Goal: Task Accomplishment & Management: Use online tool/utility

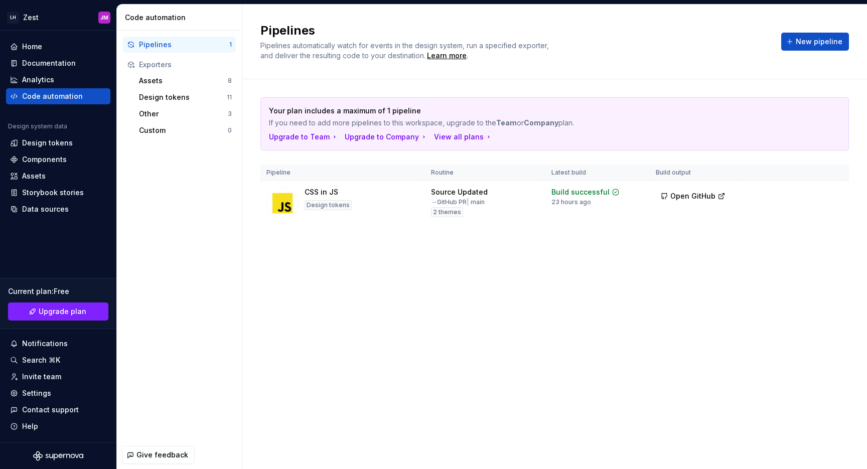
click at [599, 300] on div "Pipelines Pipelines automatically watch for events in the design system, run a …" at bounding box center [554, 237] width 624 height 464
click at [678, 195] on span "Open GitHub" at bounding box center [692, 196] width 45 height 10
click at [635, 267] on div "Pipelines Pipelines automatically watch for events in the design system, run a …" at bounding box center [554, 237] width 624 height 464
click at [795, 194] on button "Run" at bounding box center [803, 194] width 35 height 18
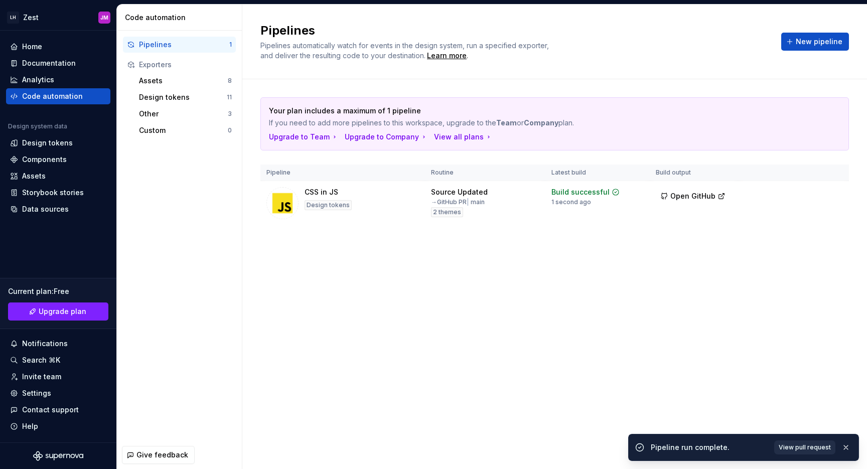
click at [786, 444] on span "View pull request" at bounding box center [804, 447] width 52 height 8
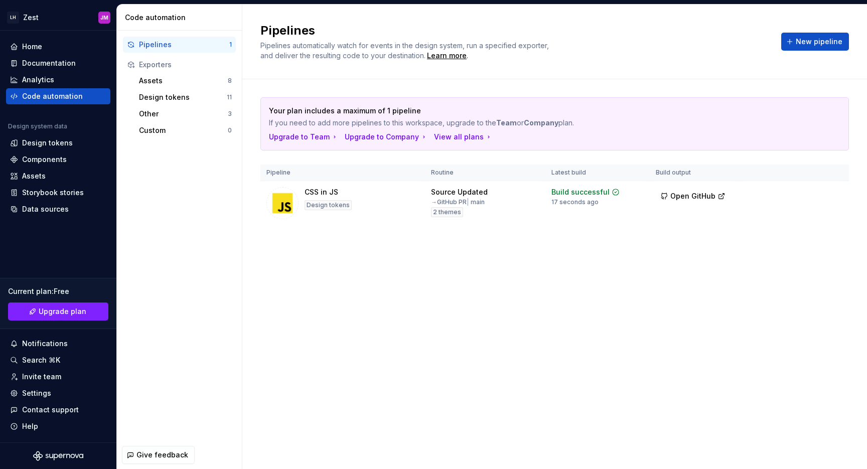
click at [421, 263] on div "Pipelines Pipelines automatically watch for events in the design system, run a …" at bounding box center [554, 237] width 624 height 464
click at [798, 192] on button "Run" at bounding box center [803, 194] width 35 height 18
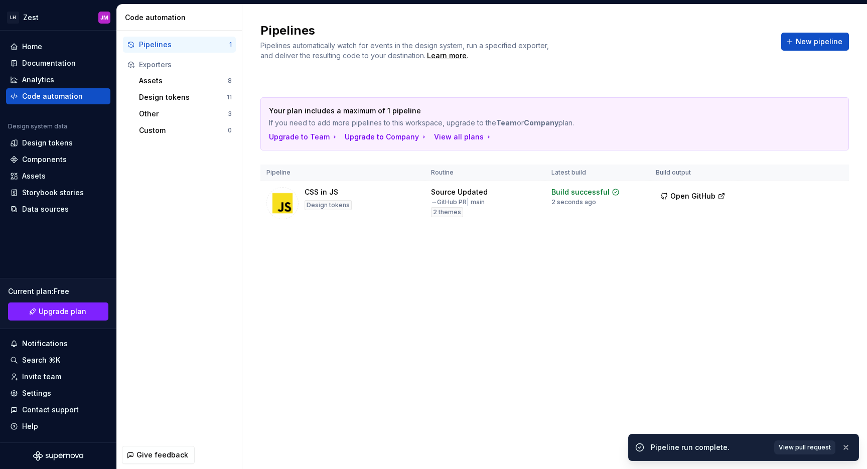
click at [799, 450] on span "View pull request" at bounding box center [804, 447] width 52 height 8
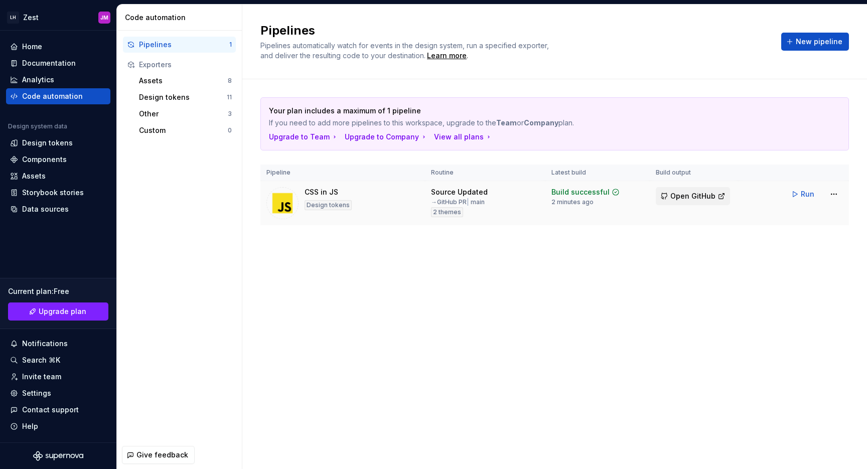
click at [695, 194] on span "Open GitHub" at bounding box center [692, 196] width 45 height 10
click at [329, 346] on div "Pipelines Pipelines automatically watch for events in the design system, run a …" at bounding box center [554, 237] width 624 height 464
click at [433, 346] on div "Pipelines Pipelines automatically watch for events in the design system, run a …" at bounding box center [554, 237] width 624 height 464
click at [522, 337] on div "Pipelines Pipelines automatically watch for events in the design system, run a …" at bounding box center [554, 237] width 624 height 464
click at [365, 365] on div "Pipelines Pipelines automatically watch for events in the design system, run a …" at bounding box center [554, 237] width 624 height 464
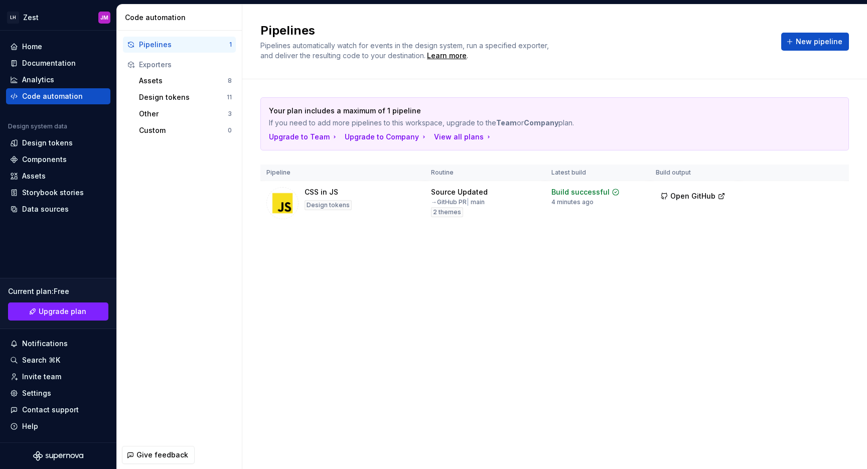
click at [402, 319] on div "Pipelines Pipelines automatically watch for events in the design system, run a …" at bounding box center [554, 237] width 624 height 464
click at [400, 317] on div "Pipelines Pipelines automatically watch for events in the design system, run a …" at bounding box center [554, 237] width 624 height 464
click at [411, 334] on div "Pipelines Pipelines automatically watch for events in the design system, run a …" at bounding box center [554, 237] width 624 height 464
click at [389, 310] on div "Pipelines Pipelines automatically watch for events in the design system, run a …" at bounding box center [554, 237] width 624 height 464
click at [608, 284] on div "Pipelines Pipelines automatically watch for events in the design system, run a …" at bounding box center [554, 237] width 624 height 464
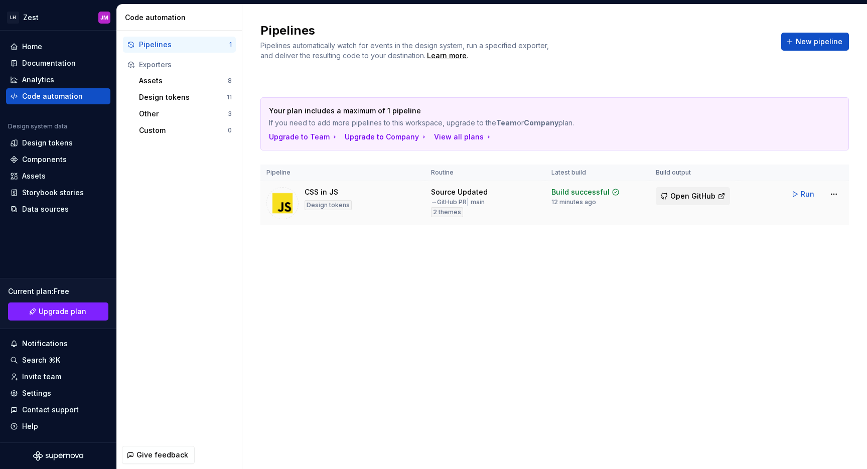
click at [677, 193] on span "Open GitHub" at bounding box center [692, 196] width 45 height 10
click at [363, 262] on div "Your plan includes a maximum of 1 pipeline If you need to add more pipelines to…" at bounding box center [554, 171] width 588 height 184
